Goal: Task Accomplishment & Management: Complete application form

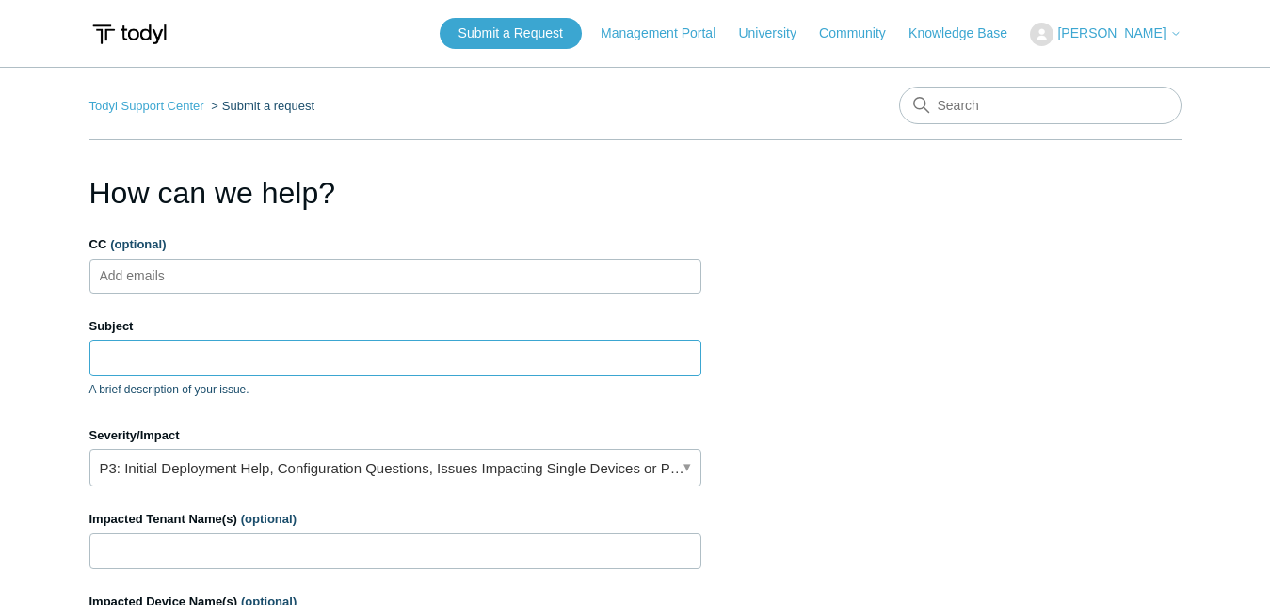
click at [360, 359] on input "Subject" at bounding box center [395, 358] width 612 height 36
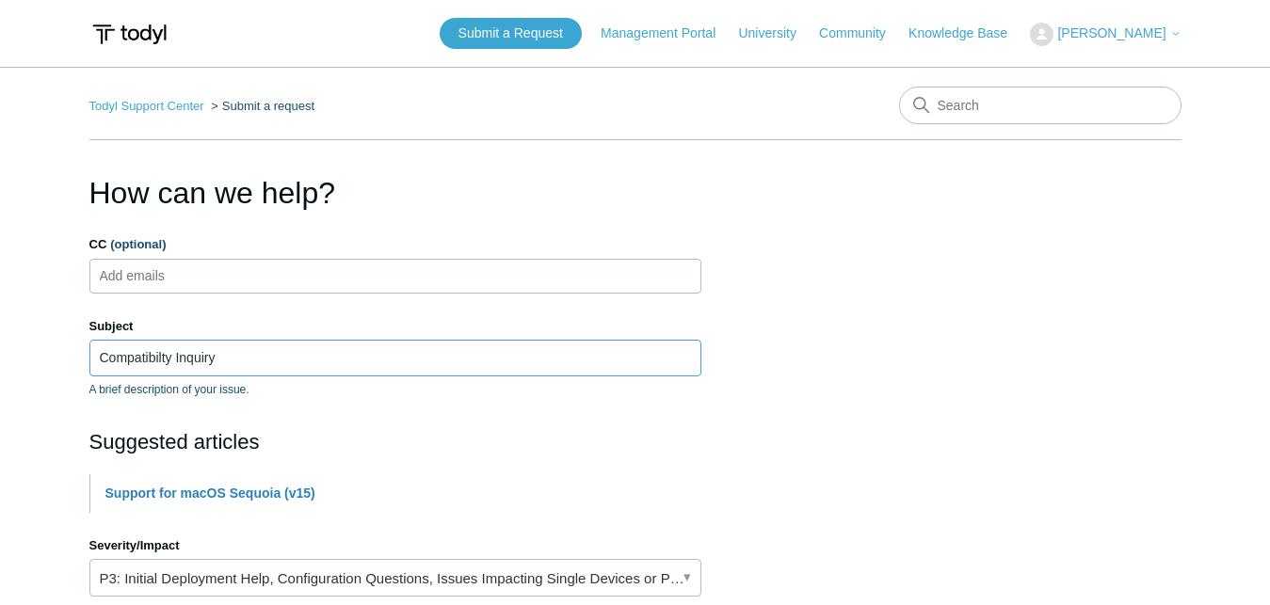
type input "Compatibilty Inquiry"
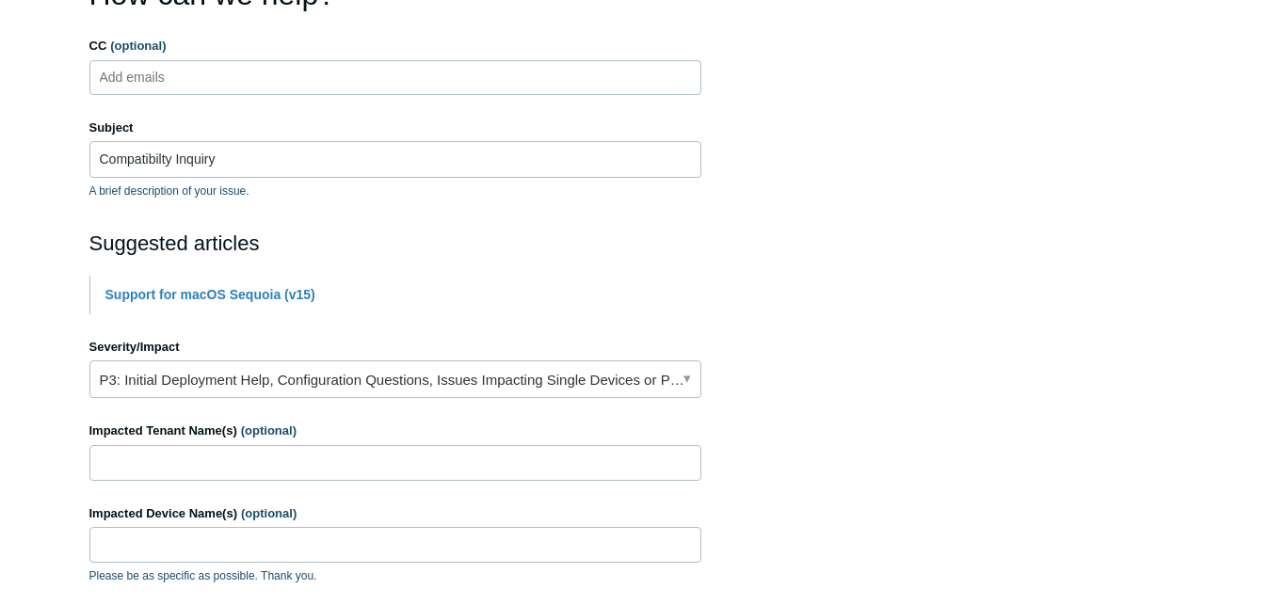
scroll to position [200, 0]
click at [679, 370] on link "P3: Initial Deployment Help, Configuration Questions, Issues Impacting Single D…" at bounding box center [395, 378] width 612 height 38
click at [912, 310] on section "How can we help? CC (optional) Add emails Subject Compatibilty Inquiry A brief …" at bounding box center [635, 458] width 1092 height 977
click at [402, 470] on input "Impacted Tenant Name(s) (optional)" at bounding box center [395, 461] width 612 height 36
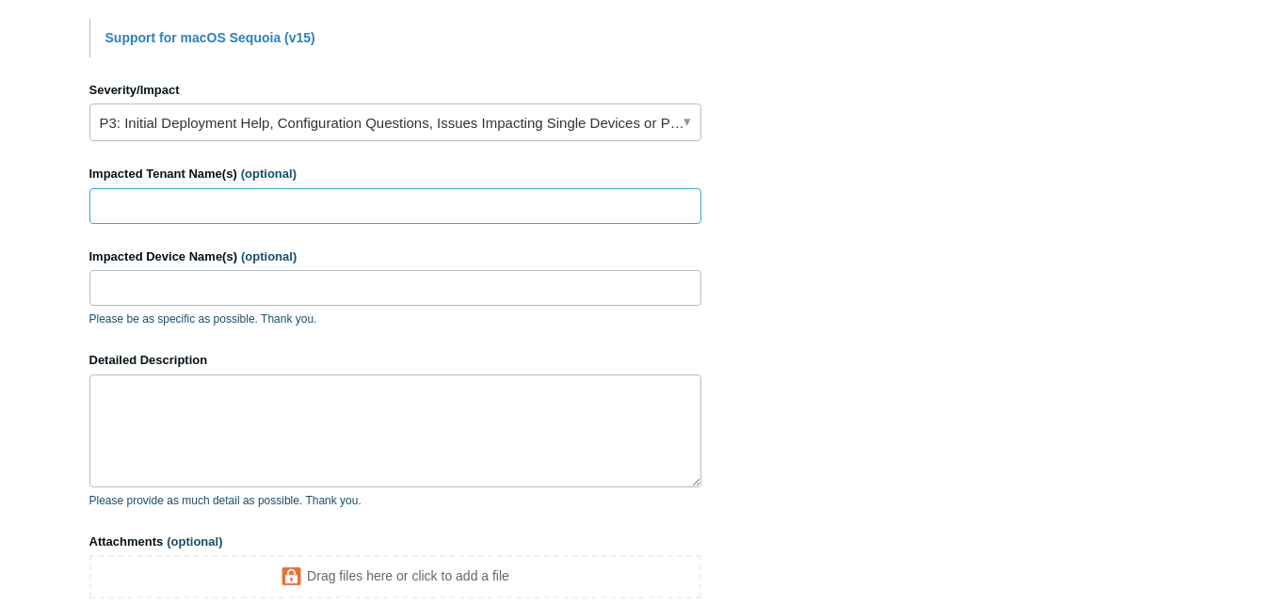
scroll to position [503, 0]
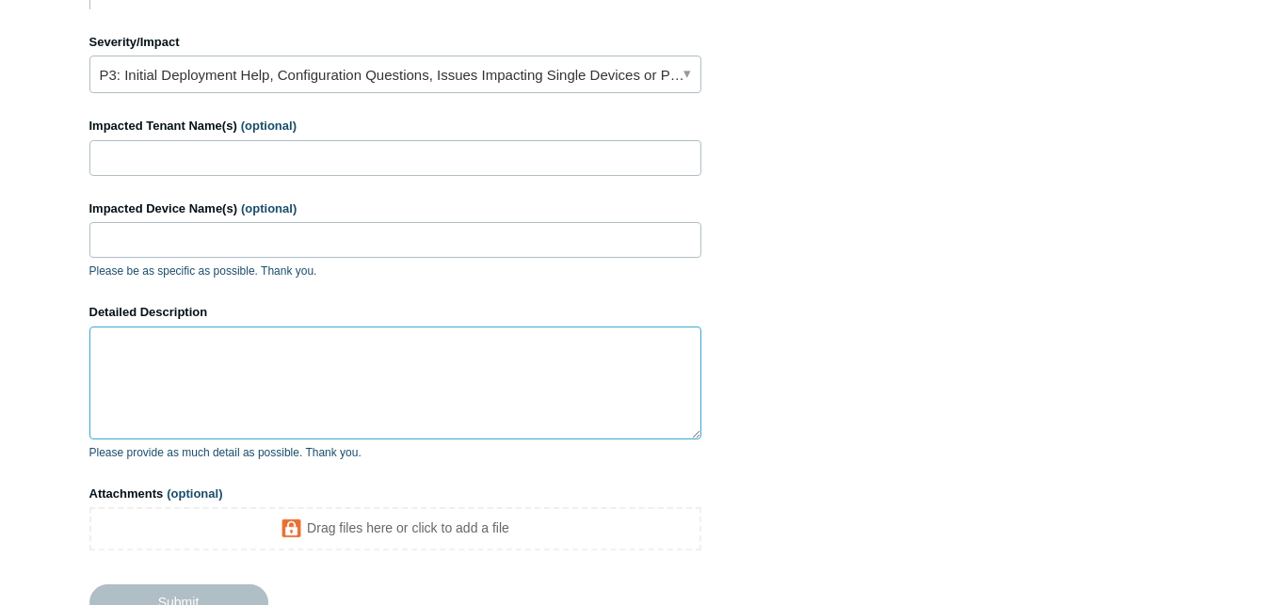
click at [547, 347] on textarea "Detailed Description" at bounding box center [395, 383] width 612 height 113
paste textarea "Pop!_OS"
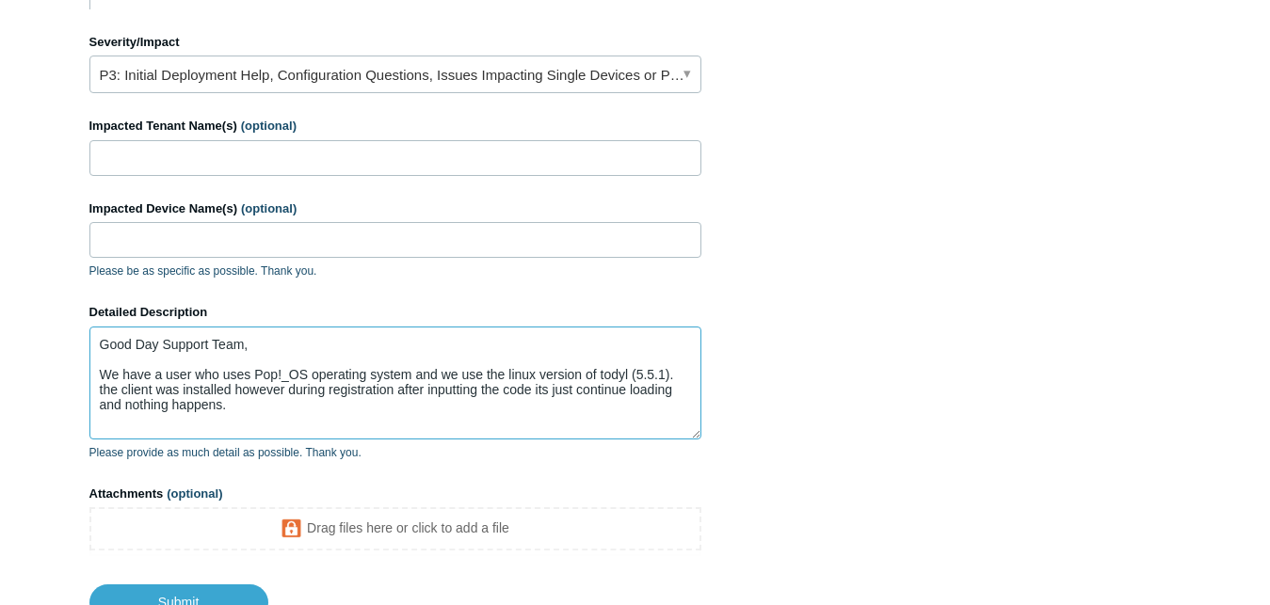
click at [305, 376] on textarea "Good Day Support Team, We have a user who uses Pop!_OS operating system and we …" at bounding box center [395, 383] width 612 height 113
paste textarea "22.04 LTS"
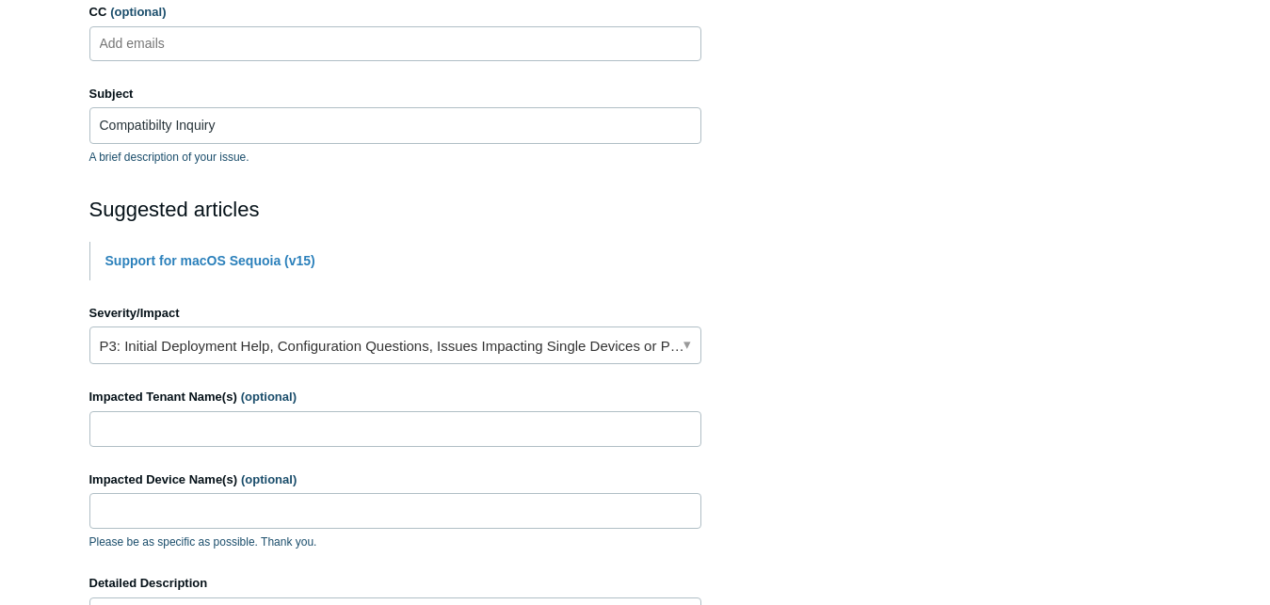
scroll to position [685, 0]
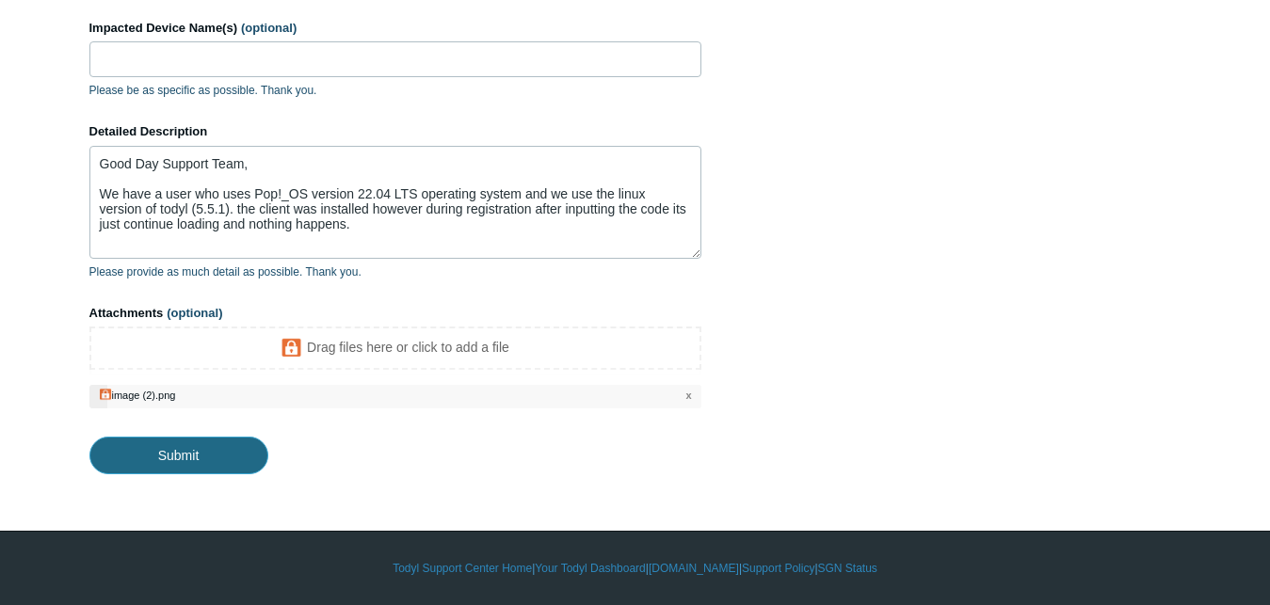
click at [200, 458] on input "Submit" at bounding box center [178, 456] width 179 height 38
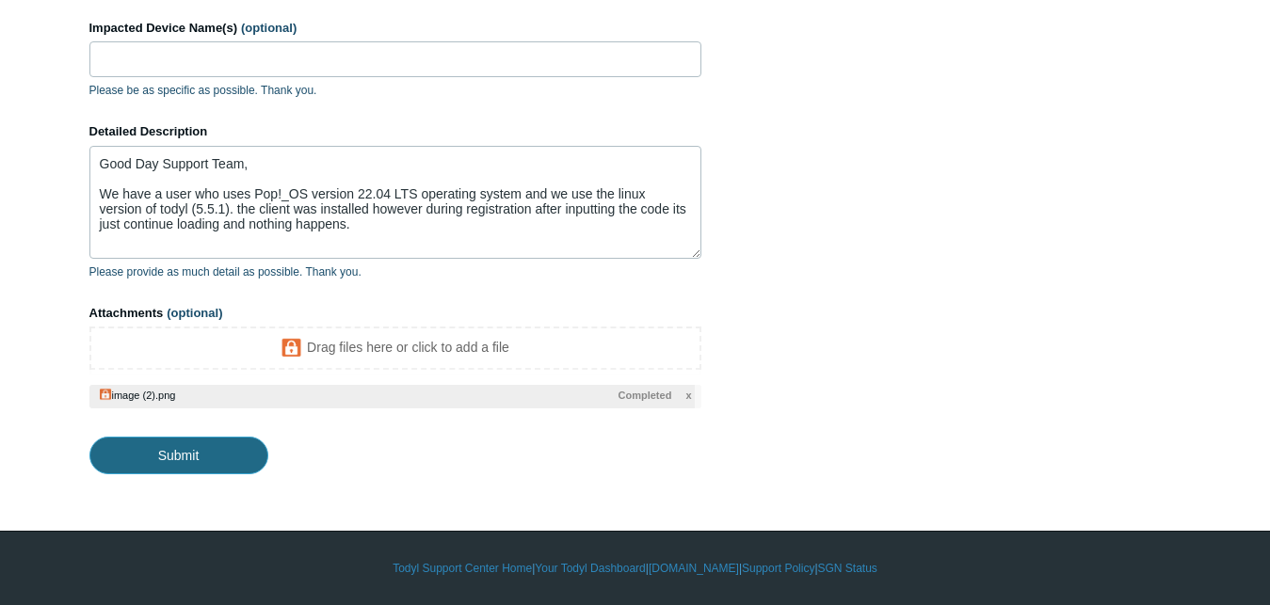
click at [175, 443] on input "Submit" at bounding box center [178, 456] width 179 height 38
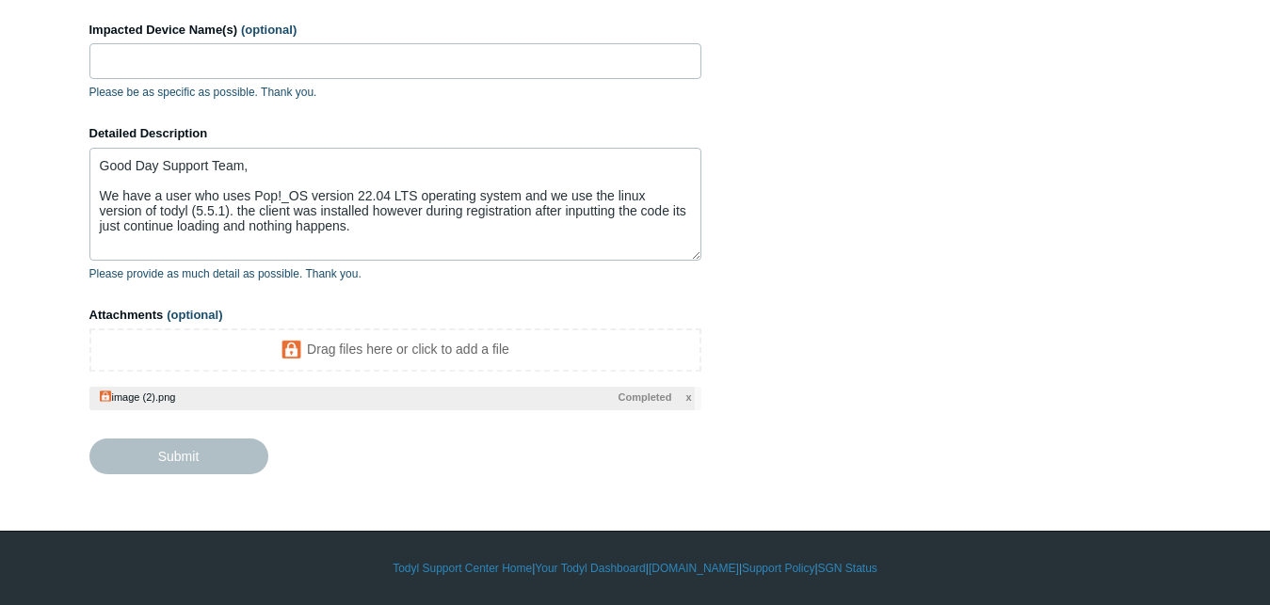
type textarea "Good Day Support Team, We have a user who uses Pop!_OS version 22.04 LTS operat…"
